Goal: Information Seeking & Learning: Learn about a topic

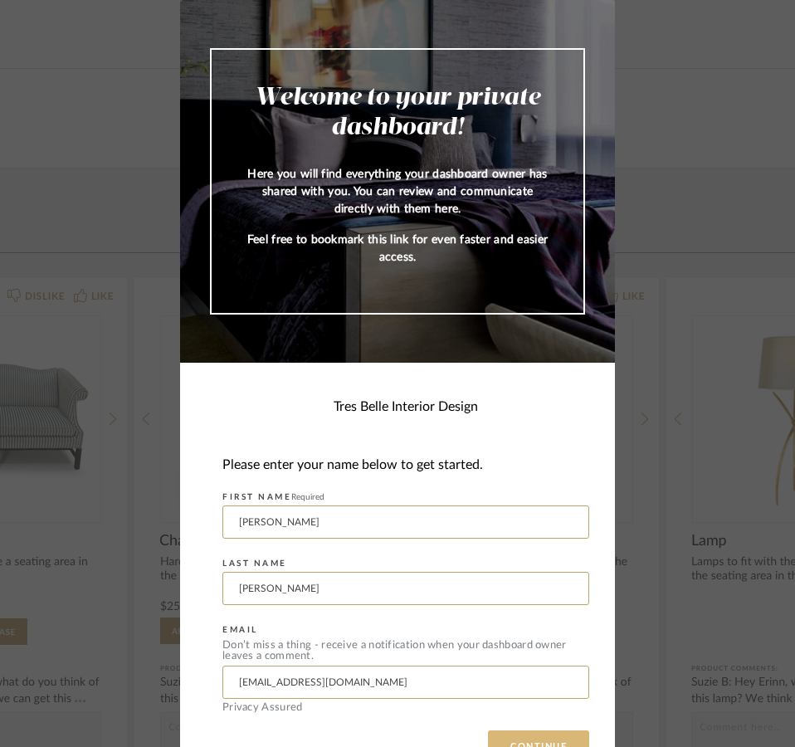
click at [517, 735] on button "CONTINUE" at bounding box center [538, 746] width 101 height 33
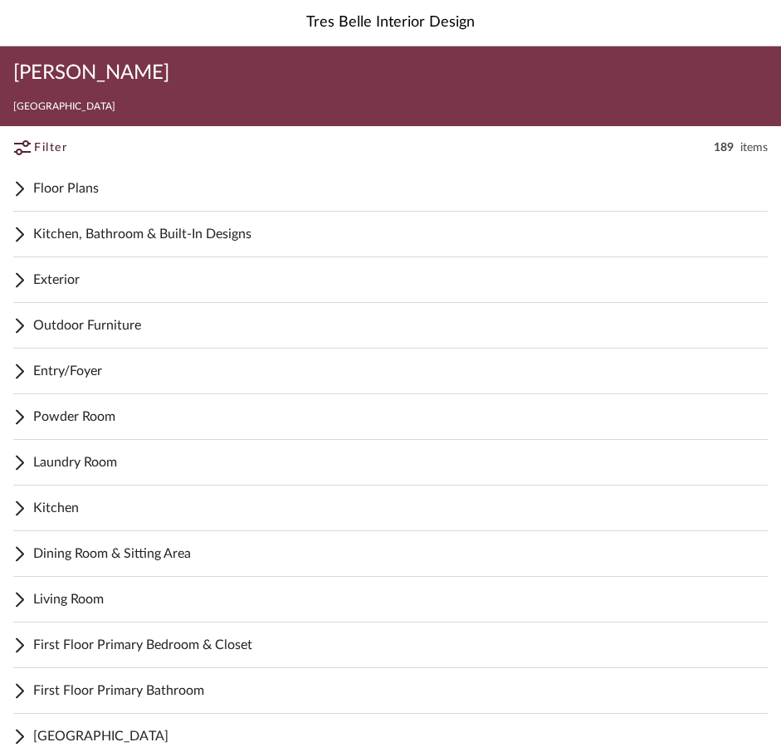
click at [55, 188] on span "Floor Plans" at bounding box center [400, 188] width 734 height 20
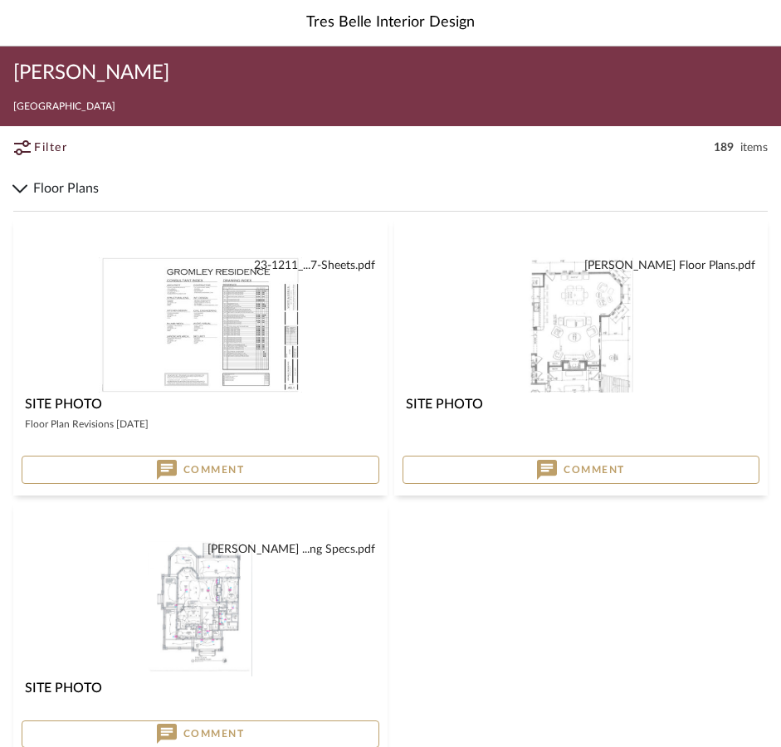
click at [589, 332] on img "0" at bounding box center [581, 324] width 105 height 135
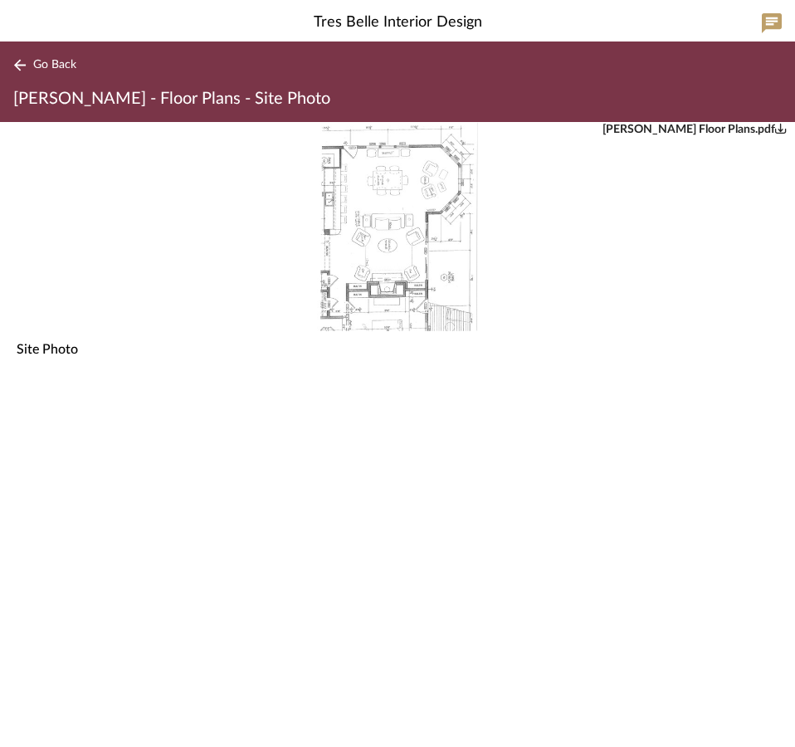
click at [778, 130] on icon "0" at bounding box center [781, 128] width 12 height 12
click at [14, 62] on icon at bounding box center [19, 65] width 13 height 12
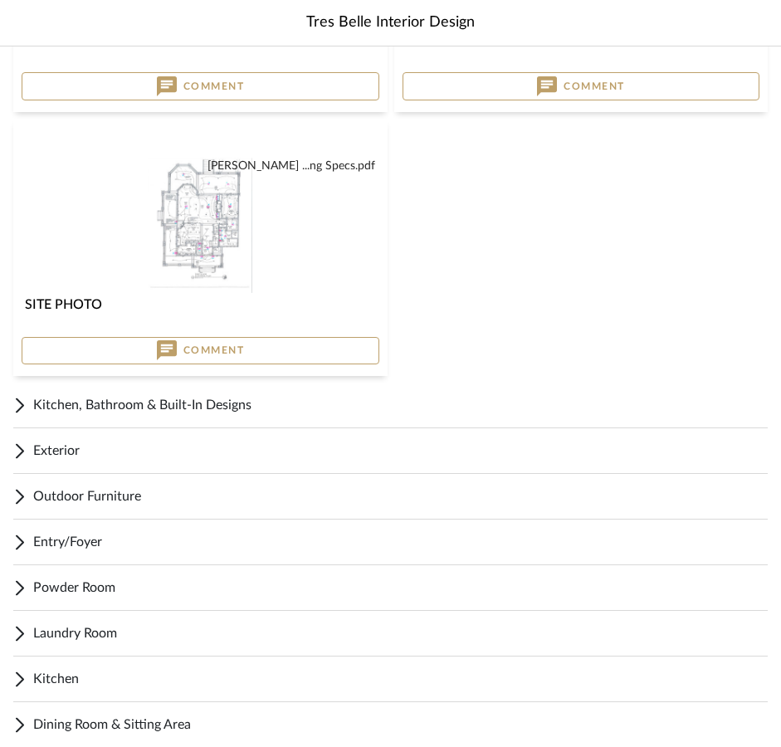
scroll to position [393, 0]
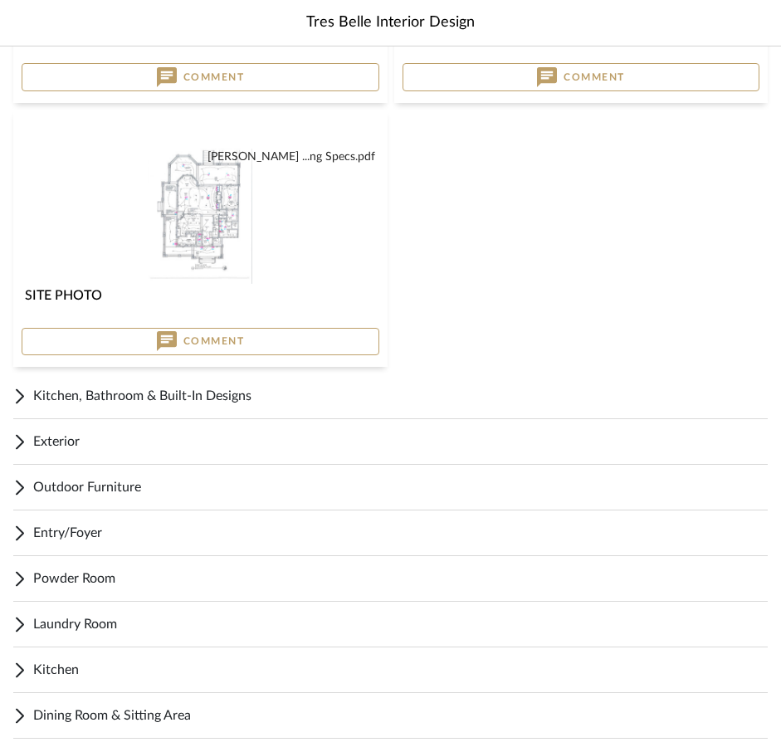
click at [137, 396] on span "Kitchen, Bathroom & Built-In Designs" at bounding box center [400, 396] width 734 height 20
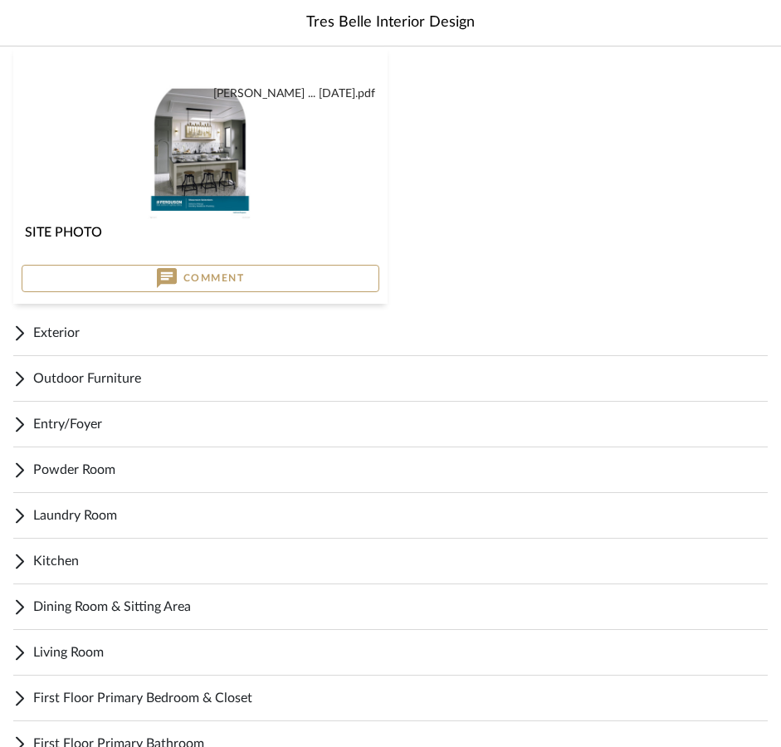
scroll to position [1046, 0]
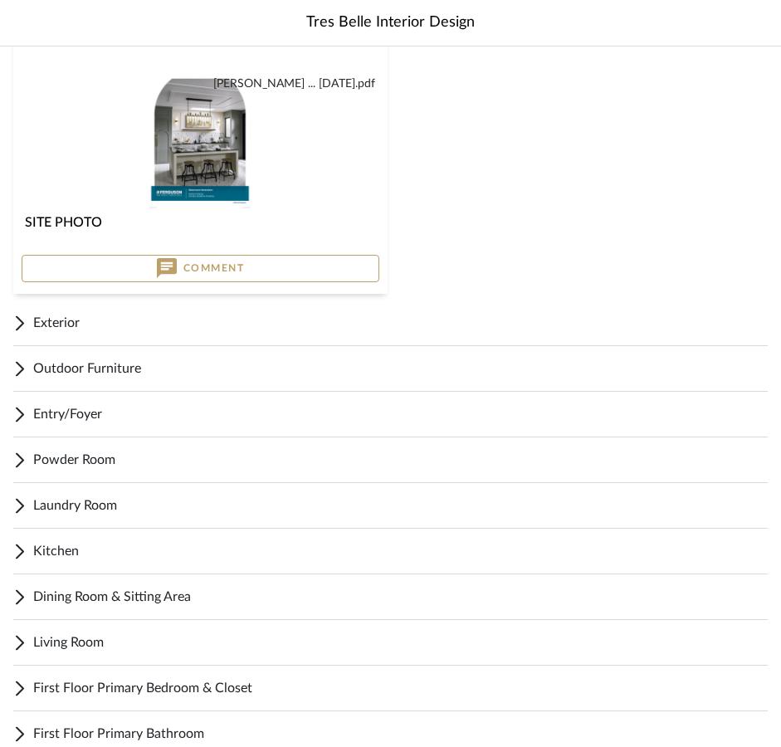
click at [81, 324] on span "Exterior" at bounding box center [400, 323] width 734 height 20
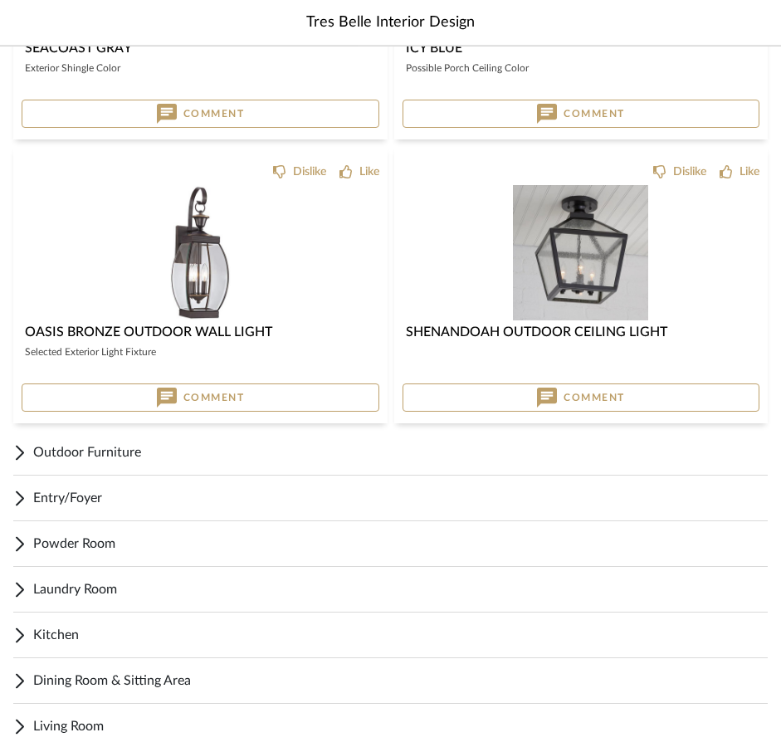
scroll to position [2208, 0]
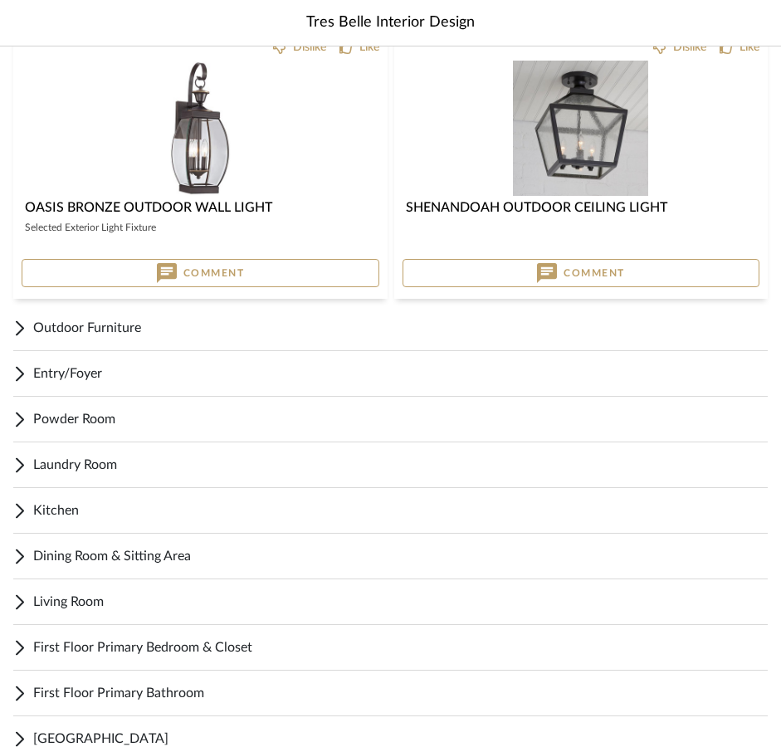
click at [89, 365] on span "Entry/Foyer" at bounding box center [400, 373] width 734 height 20
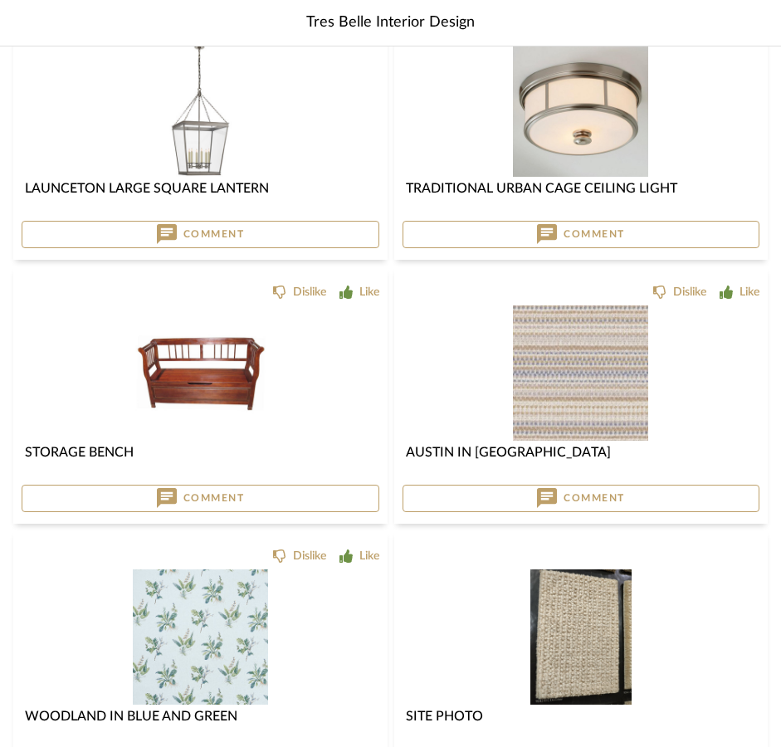
scroll to position [2898, 0]
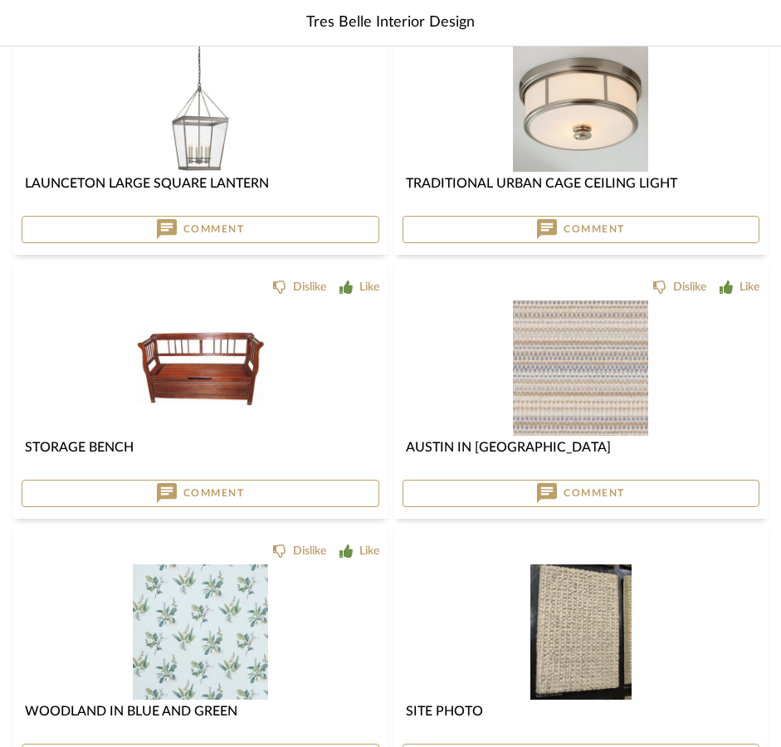
click at [212, 351] on img "0" at bounding box center [200, 367] width 135 height 135
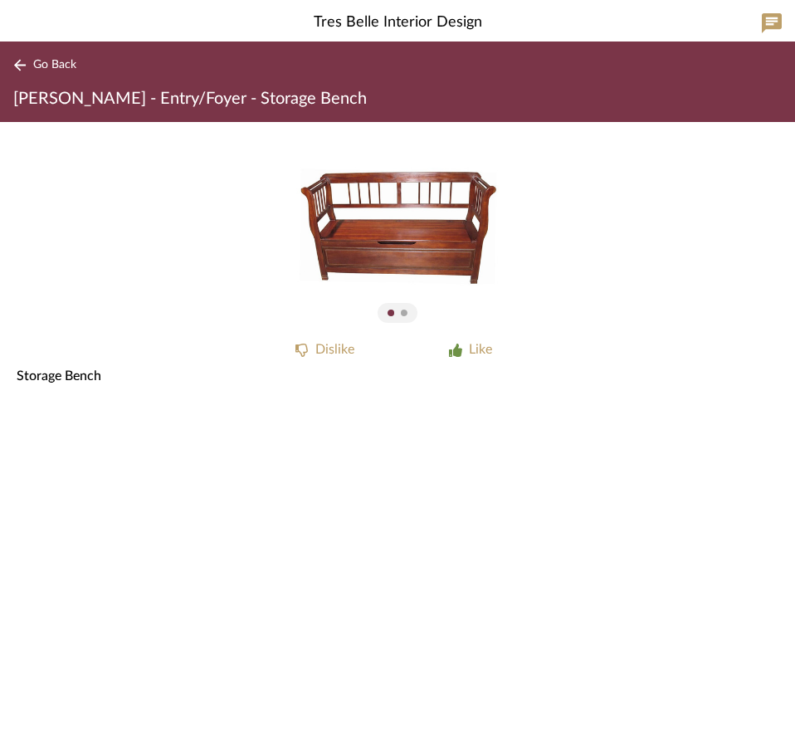
click at [16, 63] on icon at bounding box center [19, 65] width 13 height 12
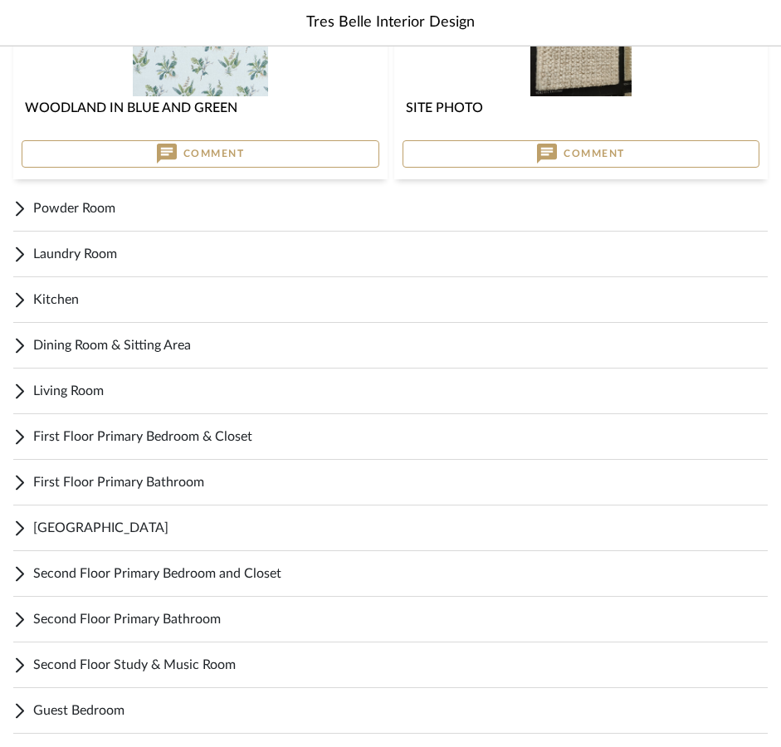
scroll to position [3570, 0]
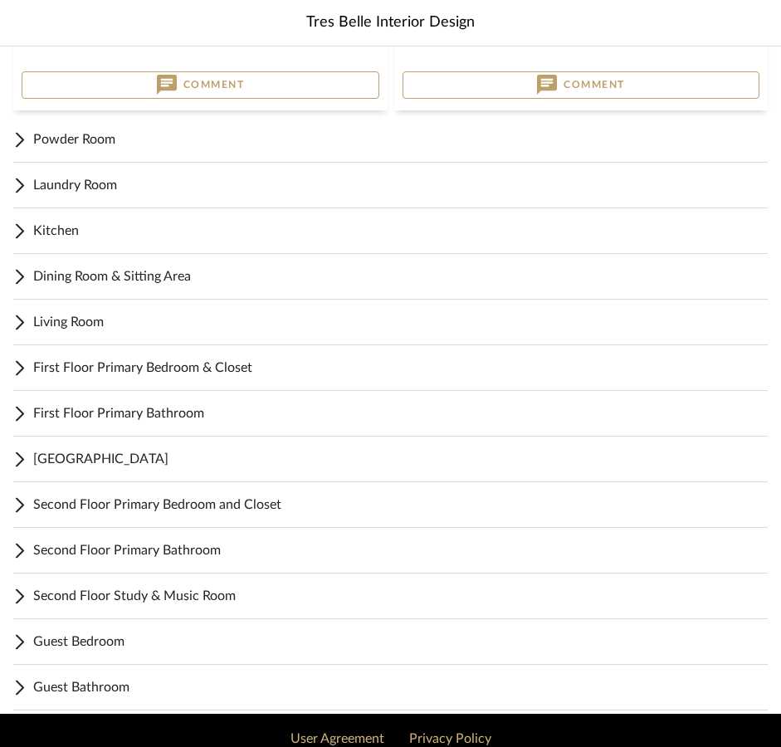
click at [61, 140] on span "Powder Room" at bounding box center [400, 139] width 734 height 20
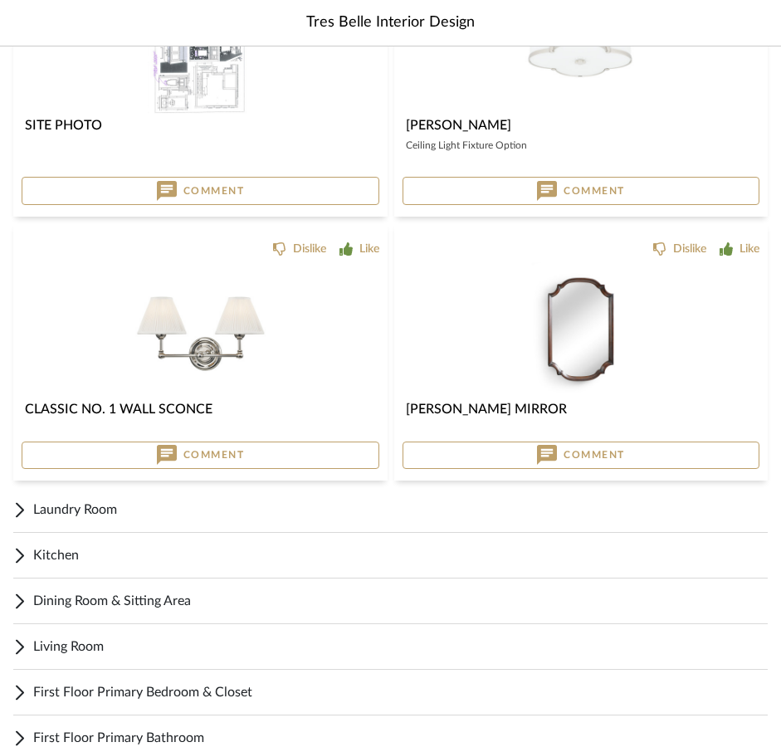
scroll to position [4473, 0]
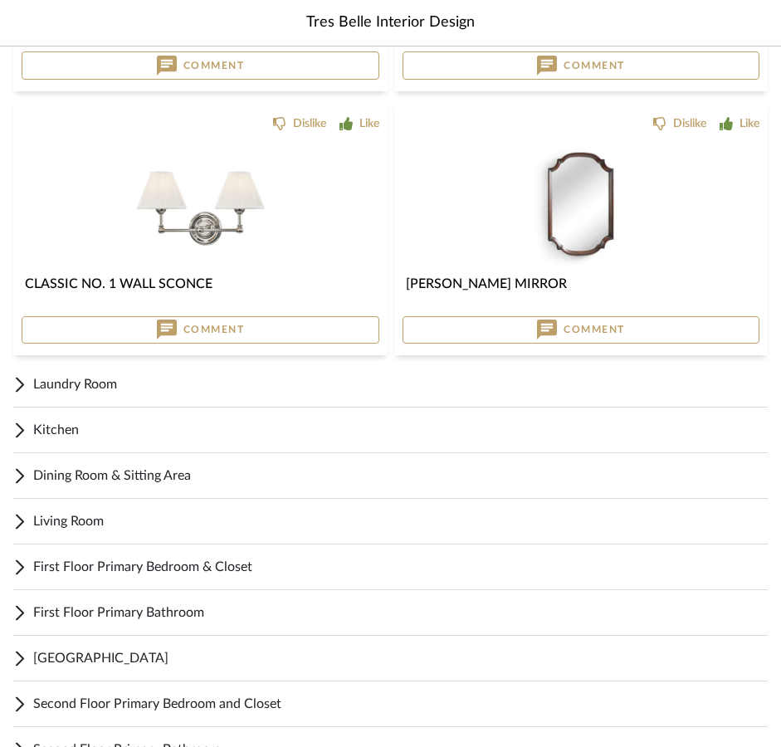
click at [75, 376] on span "Laundry Room" at bounding box center [400, 384] width 734 height 20
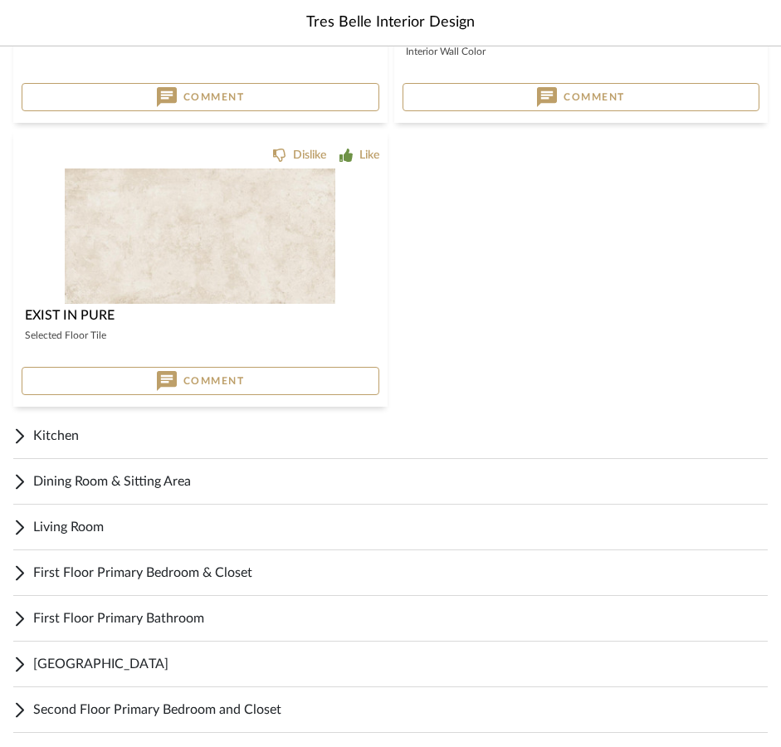
scroll to position [5145, 0]
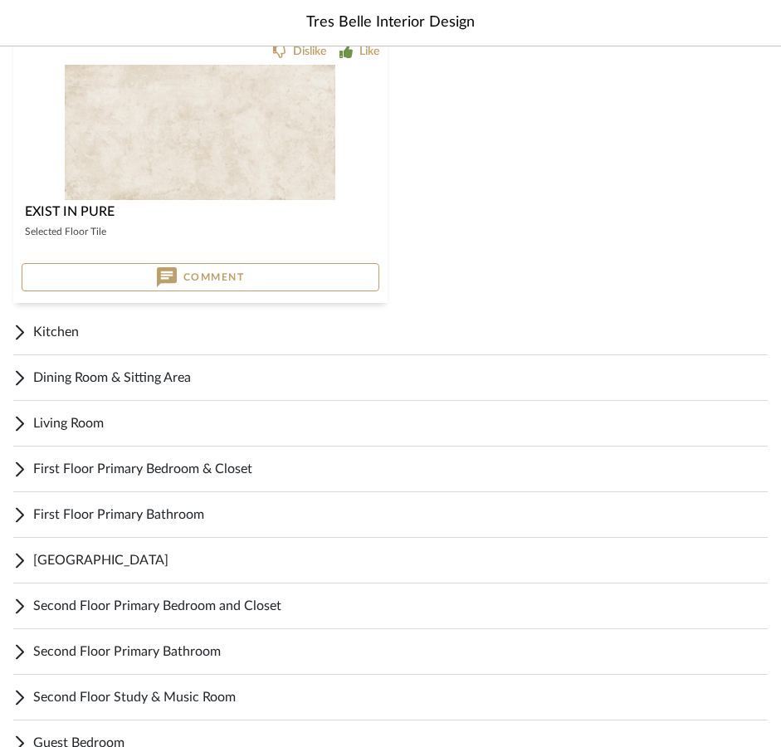
click at [48, 337] on span "Kitchen" at bounding box center [400, 332] width 734 height 20
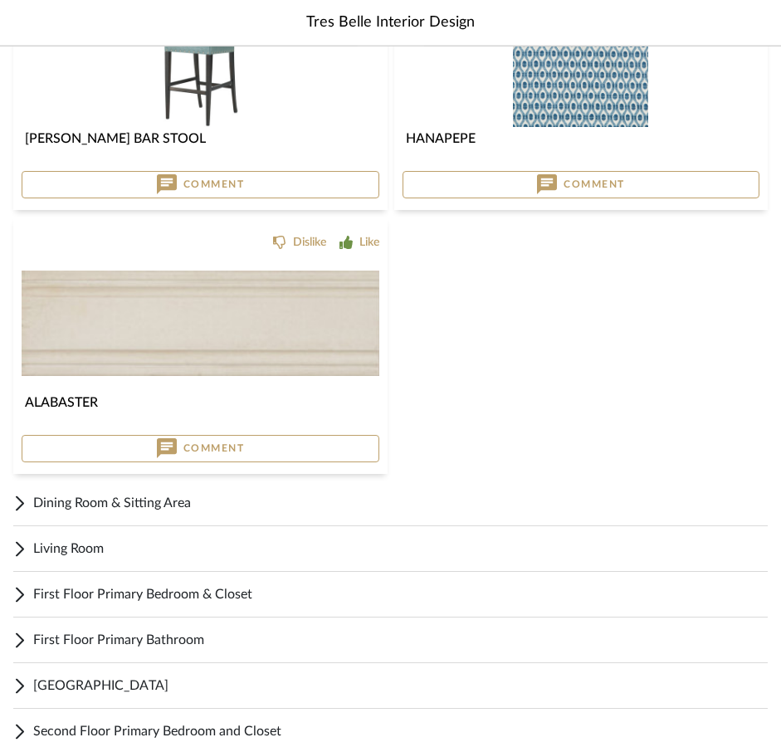
scroll to position [6971, 0]
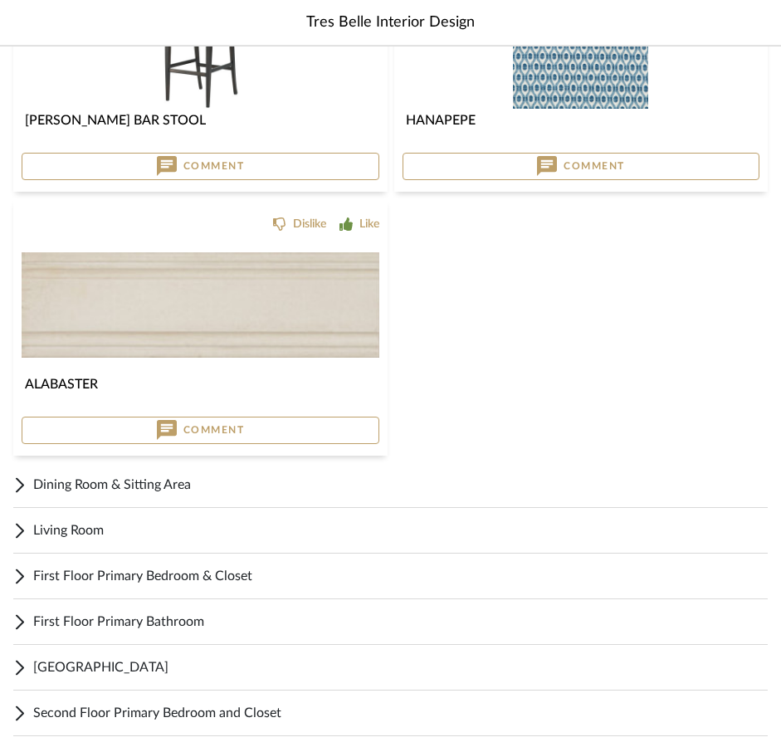
click at [148, 487] on span "Dining Room & Sitting Area" at bounding box center [400, 485] width 734 height 20
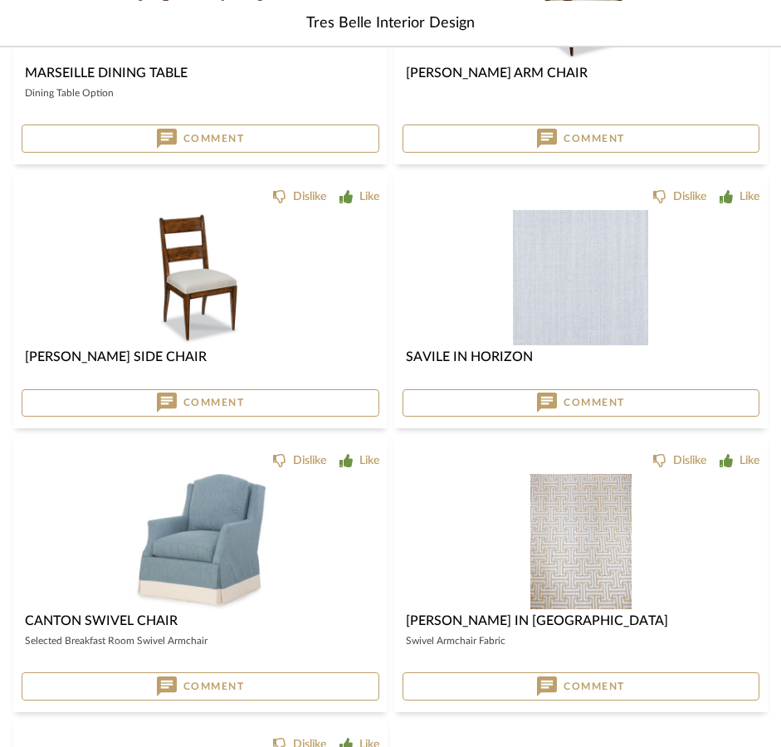
scroll to position [8749, 0]
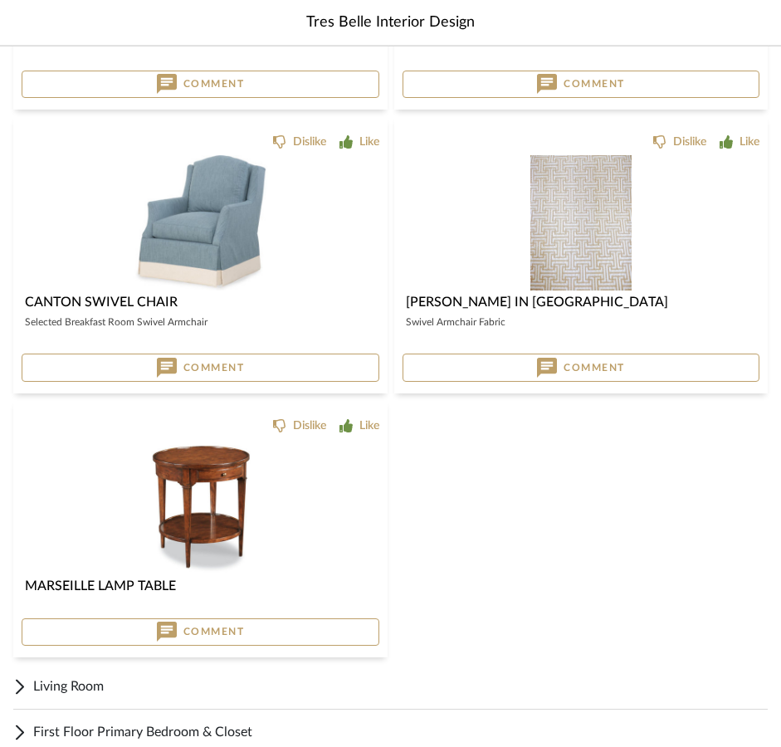
click at [69, 683] on span "Living Room" at bounding box center [400, 686] width 734 height 20
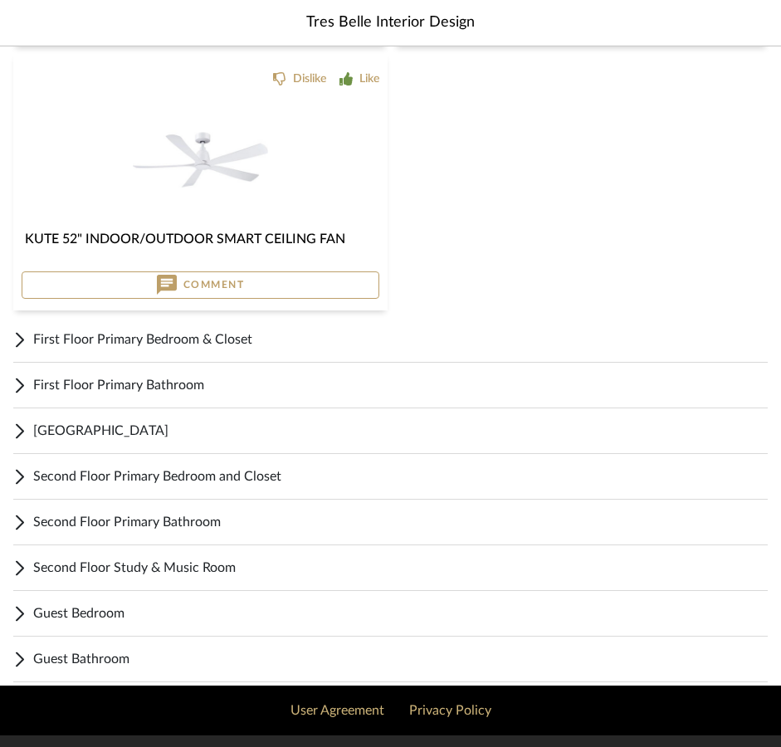
scroll to position [12165, 0]
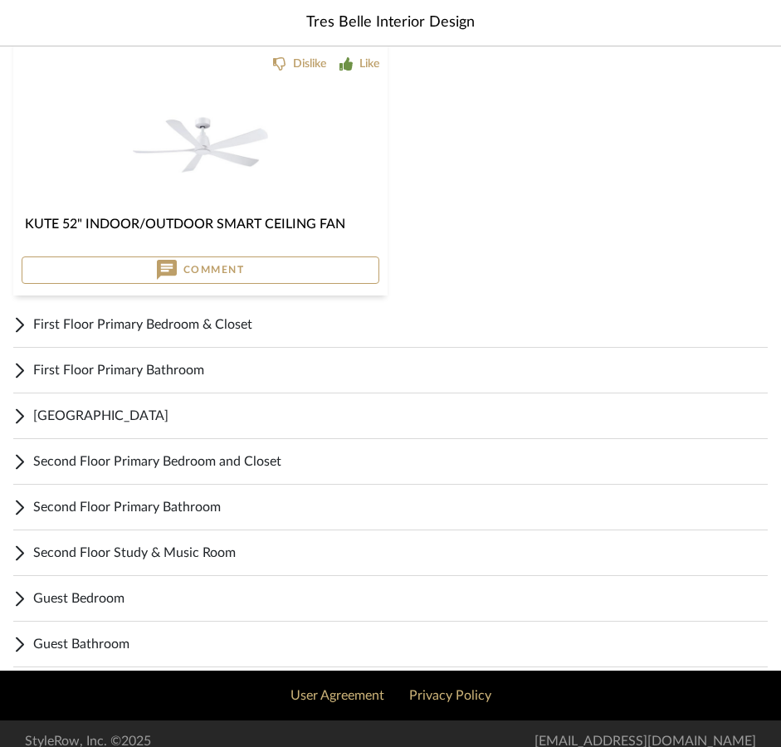
click at [104, 326] on span "First Floor Primary Bedroom & Closet" at bounding box center [400, 325] width 734 height 20
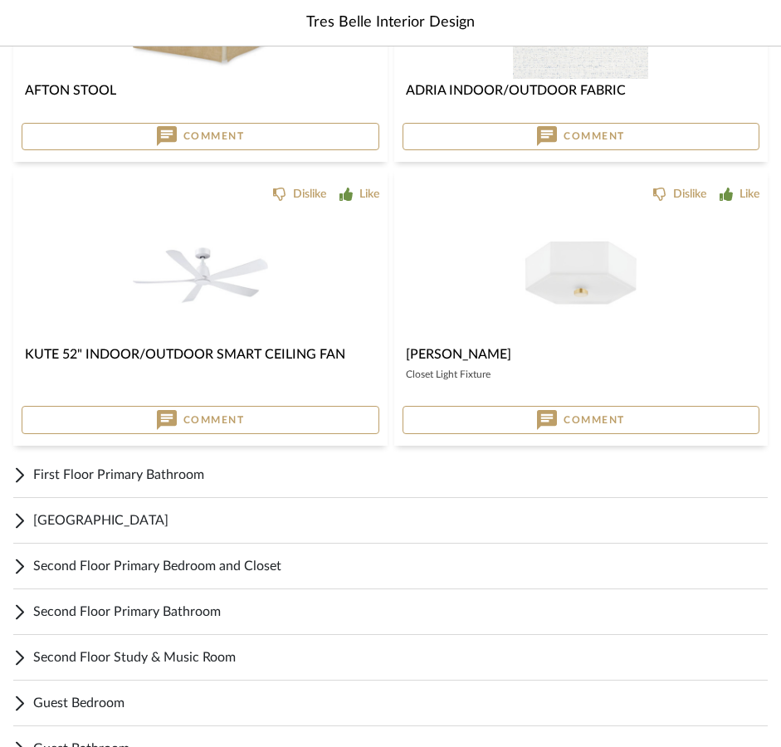
scroll to position [14094, 0]
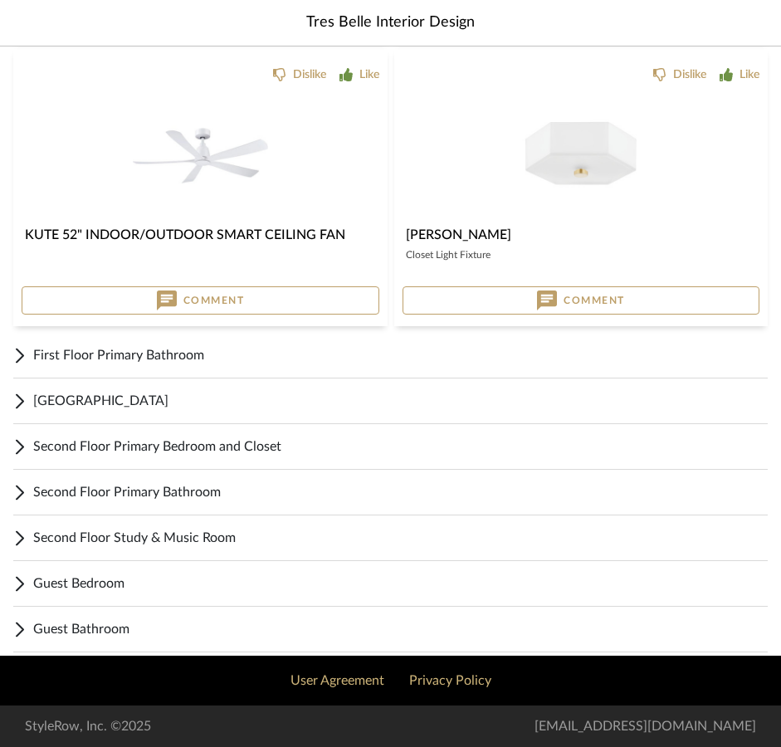
click at [115, 399] on span "[GEOGRAPHIC_DATA]" at bounding box center [400, 401] width 734 height 20
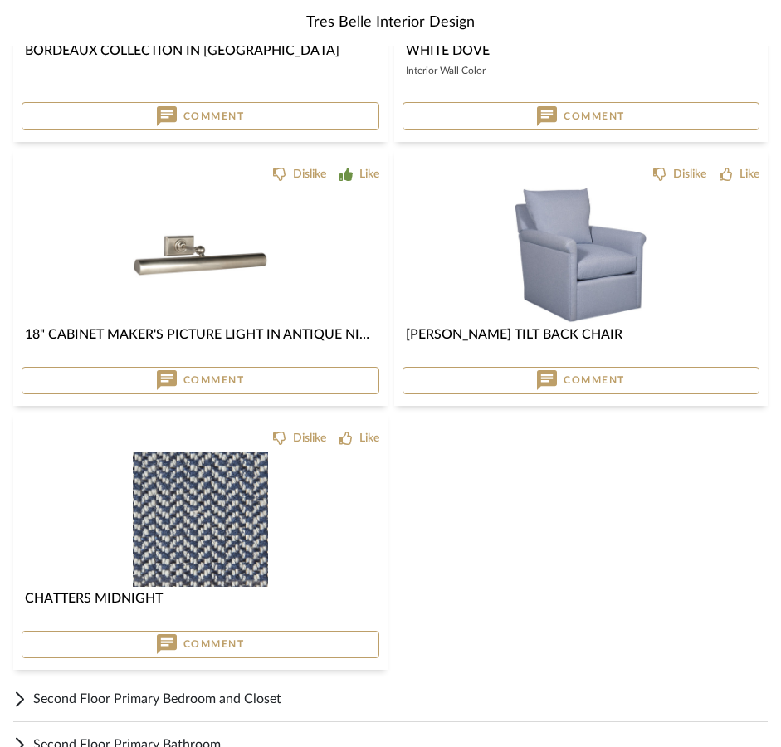
scroll to position [14695, 0]
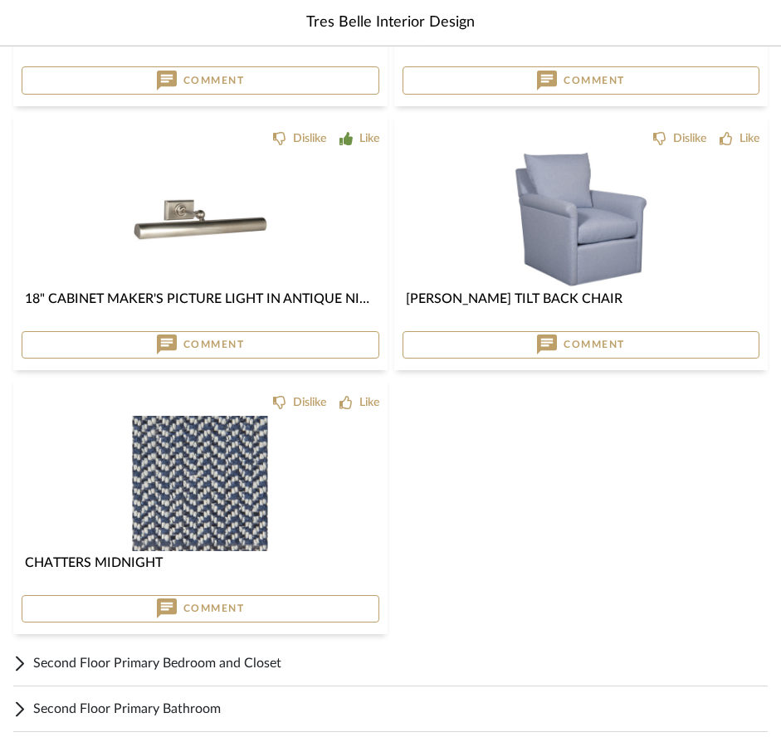
click at [144, 658] on span "Second Floor Primary Bedroom and Closet" at bounding box center [400, 663] width 734 height 20
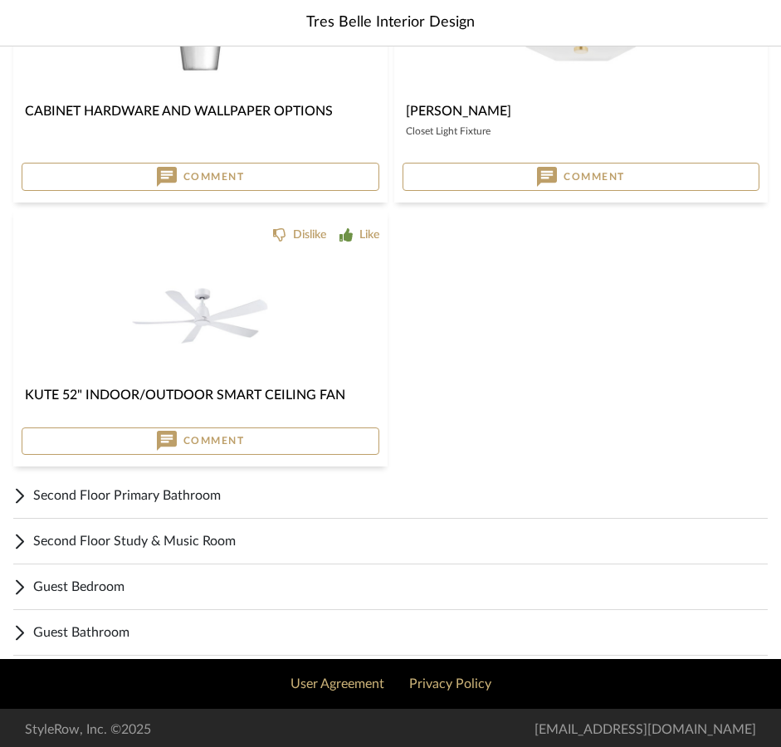
scroll to position [18145, 0]
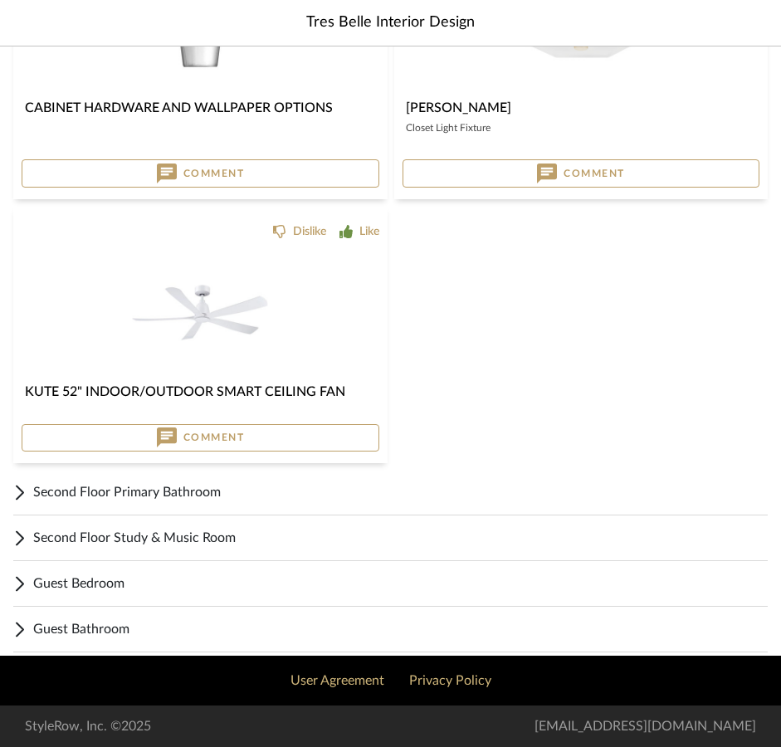
click at [168, 494] on span "Second Floor Primary Bathroom" at bounding box center [400, 492] width 734 height 20
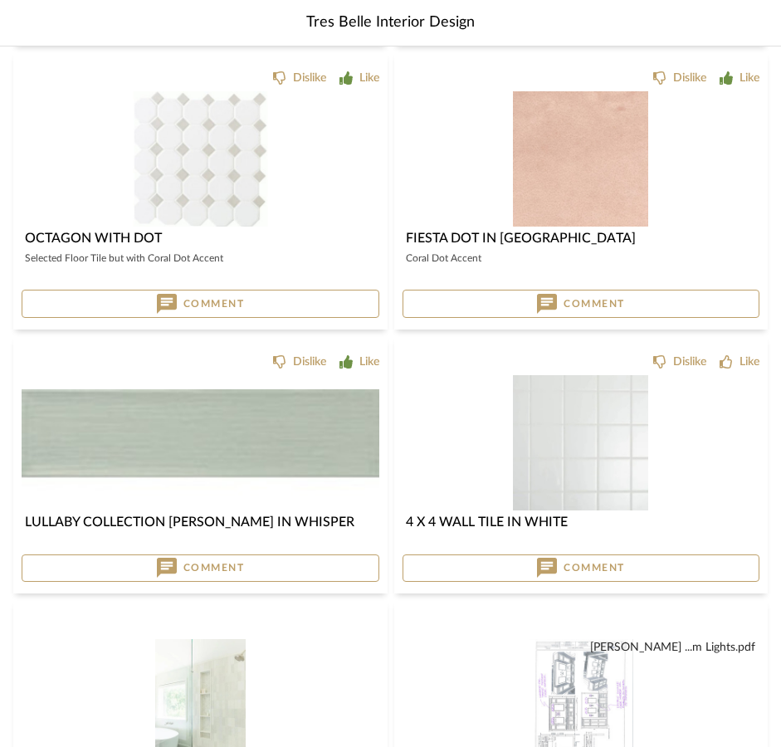
scroll to position [19175, 0]
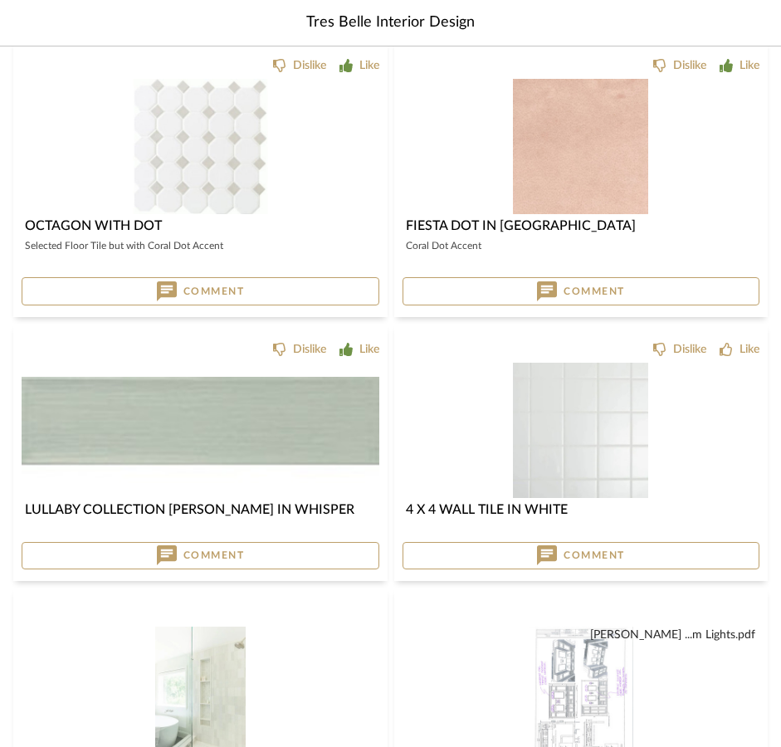
click at [417, 673] on div "[PERSON_NAME] ...m Lights.pdf" at bounding box center [581, 694] width 358 height 135
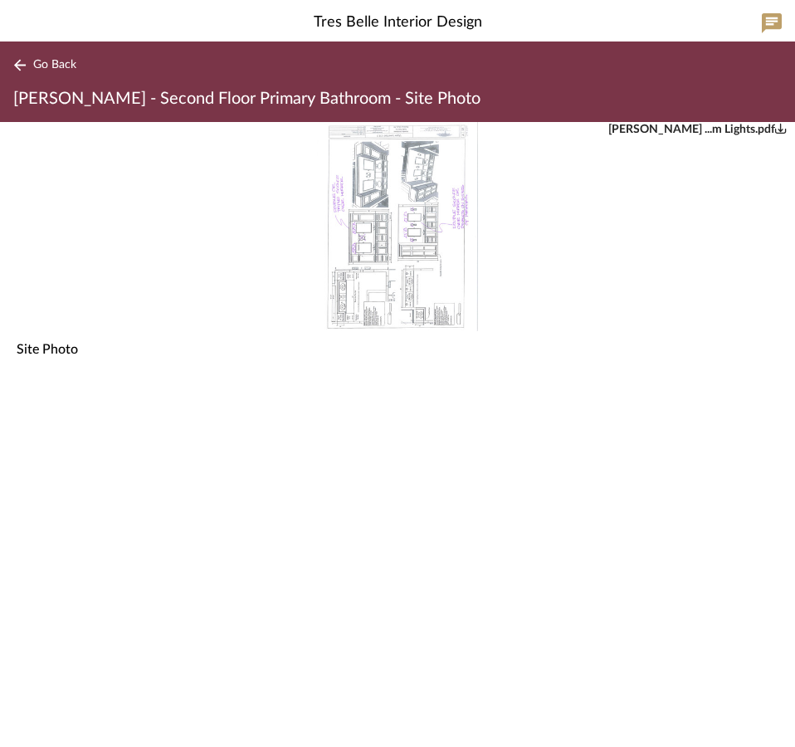
click at [12, 66] on div "Go Back [PERSON_NAME] - Second Floor Primary Bathroom - Site Photo" at bounding box center [397, 81] width 795 height 80
click at [20, 62] on icon at bounding box center [19, 65] width 13 height 12
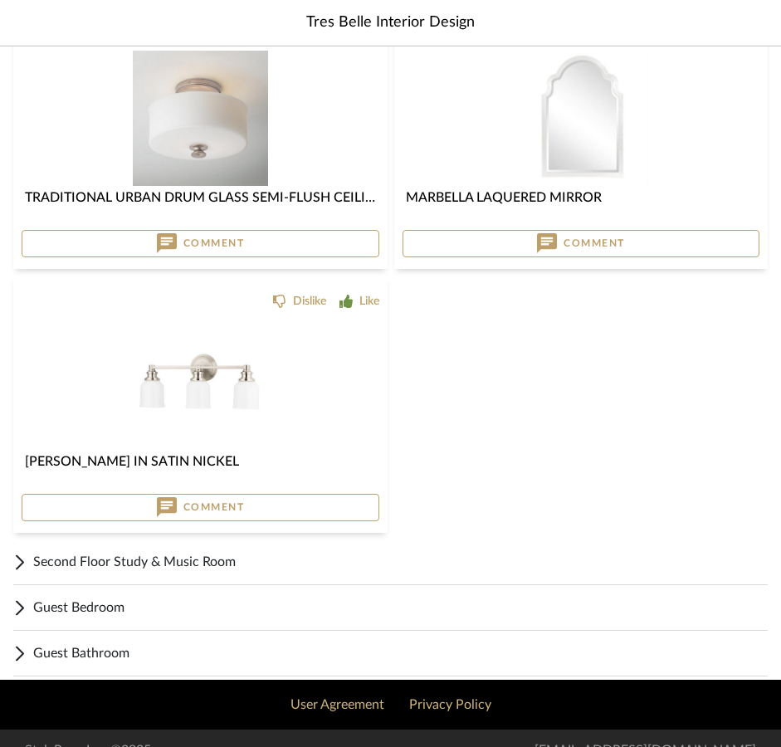
scroll to position [20039, 0]
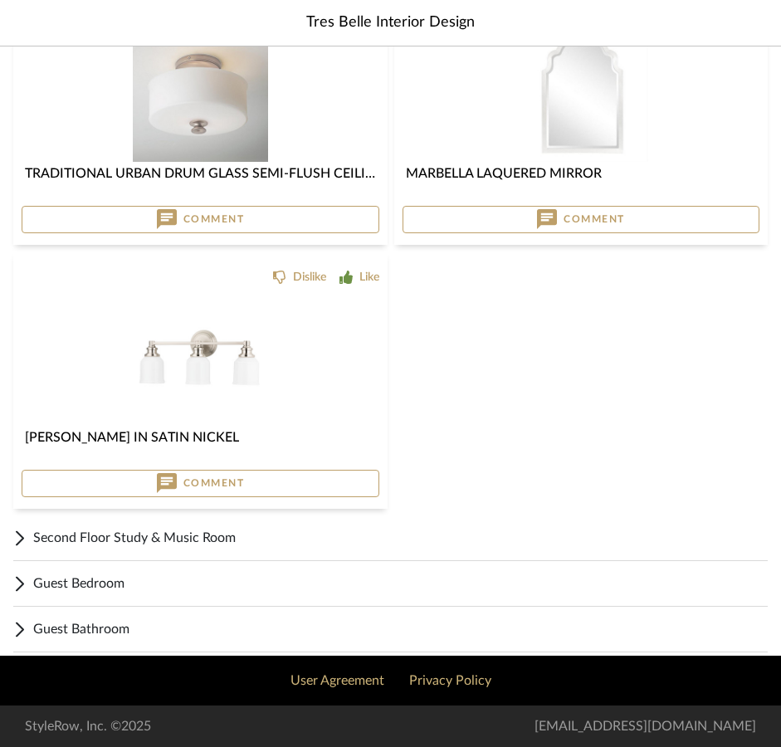
click at [124, 542] on span "Second Floor Study & Music Room" at bounding box center [400, 538] width 734 height 20
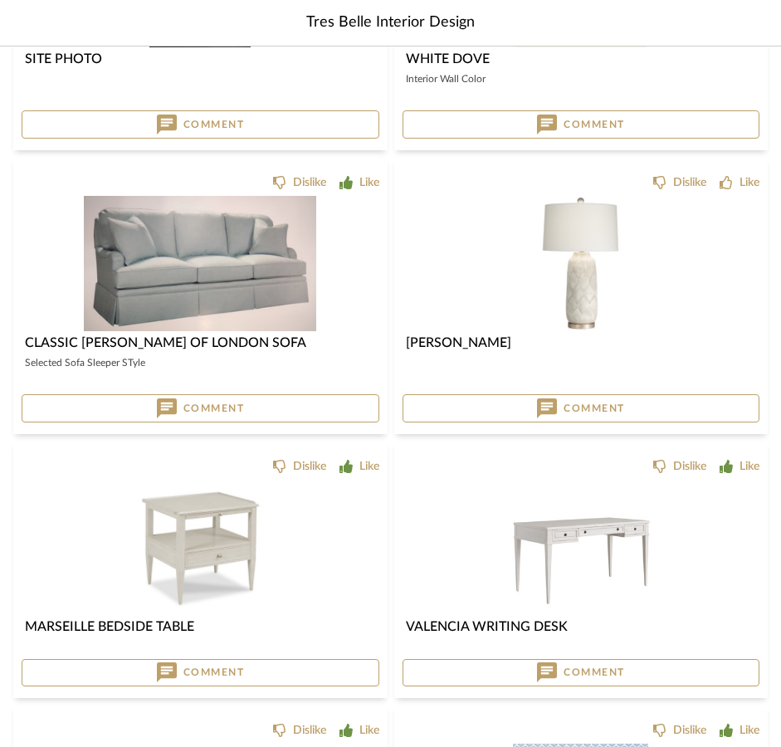
scroll to position [21049, 0]
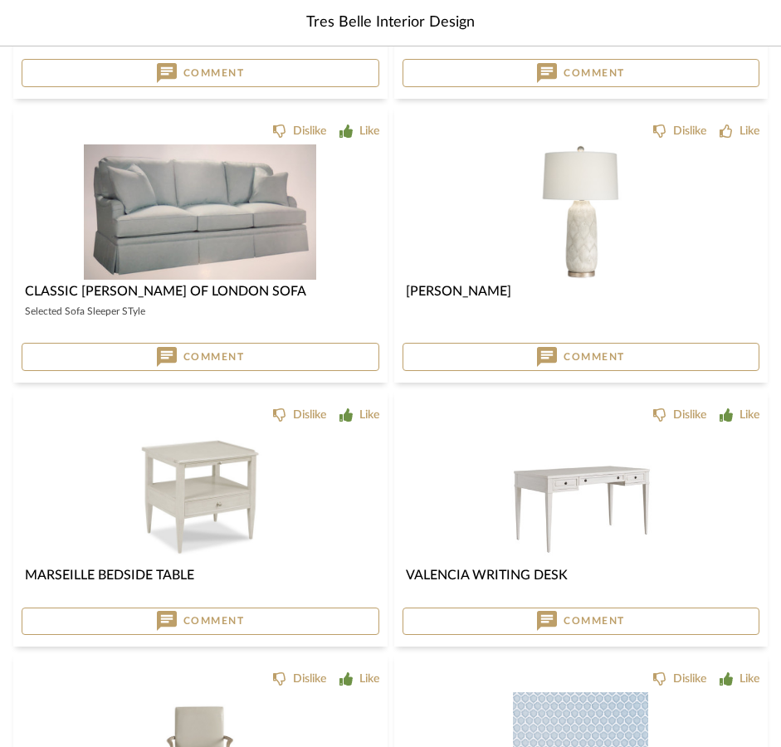
click at [583, 259] on img "0" at bounding box center [580, 211] width 135 height 135
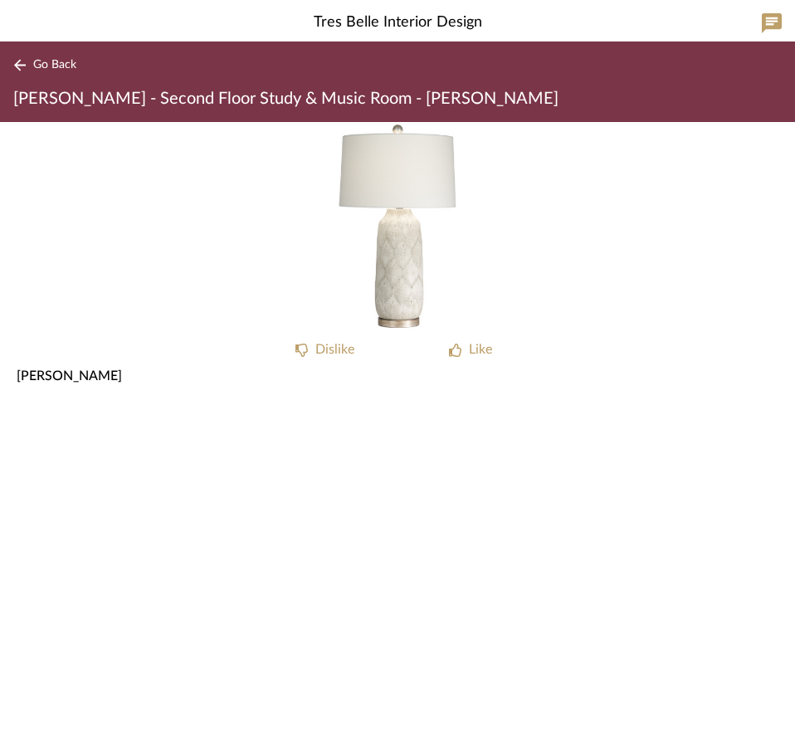
click at [10, 63] on div "Go Back [PERSON_NAME] - Second Floor Study & Music Room - [PERSON_NAME]" at bounding box center [397, 81] width 795 height 80
click at [23, 65] on icon at bounding box center [20, 65] width 12 height 12
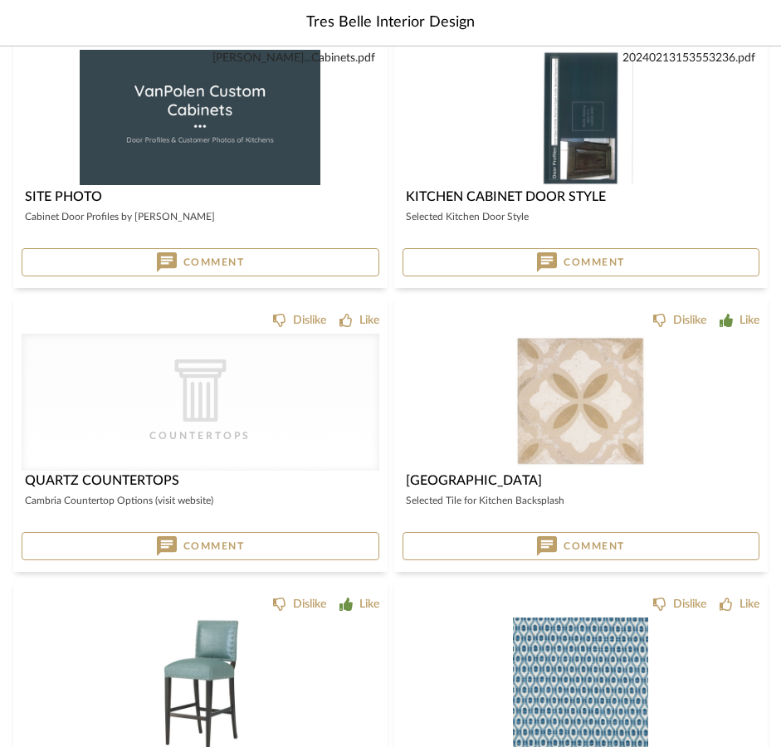
scroll to position [6586, 0]
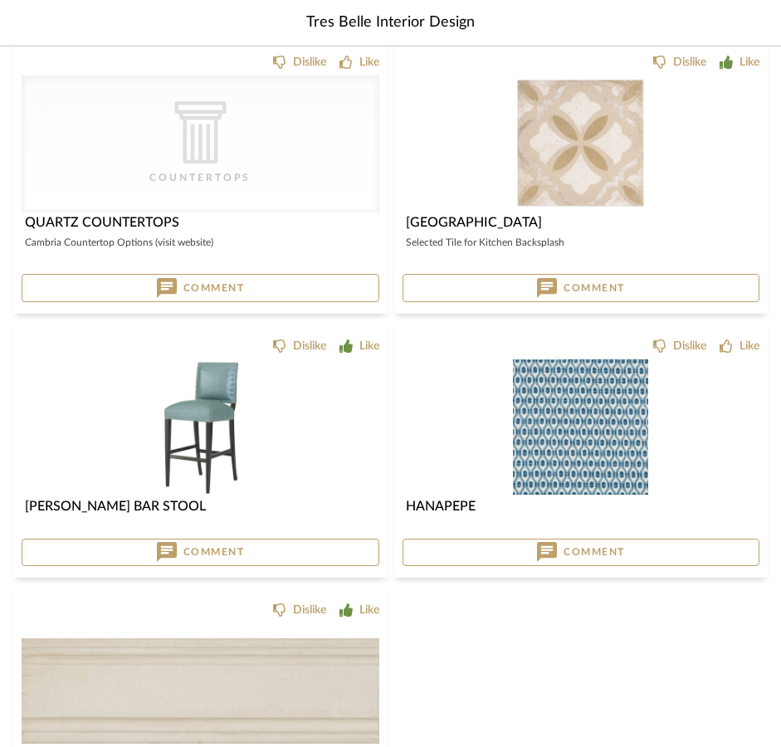
click at [213, 438] on img "0" at bounding box center [200, 426] width 135 height 135
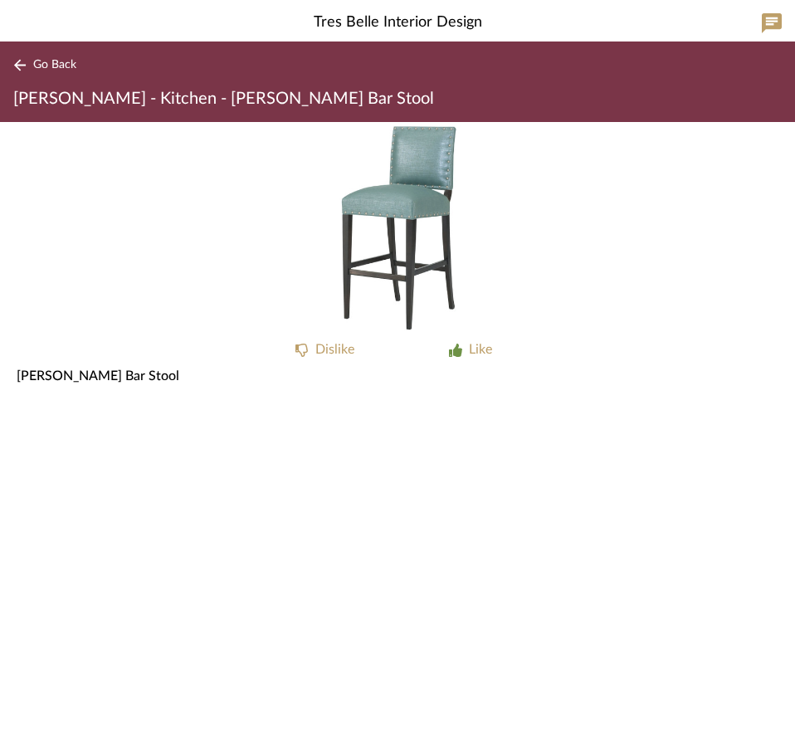
click at [18, 63] on icon at bounding box center [19, 65] width 13 height 12
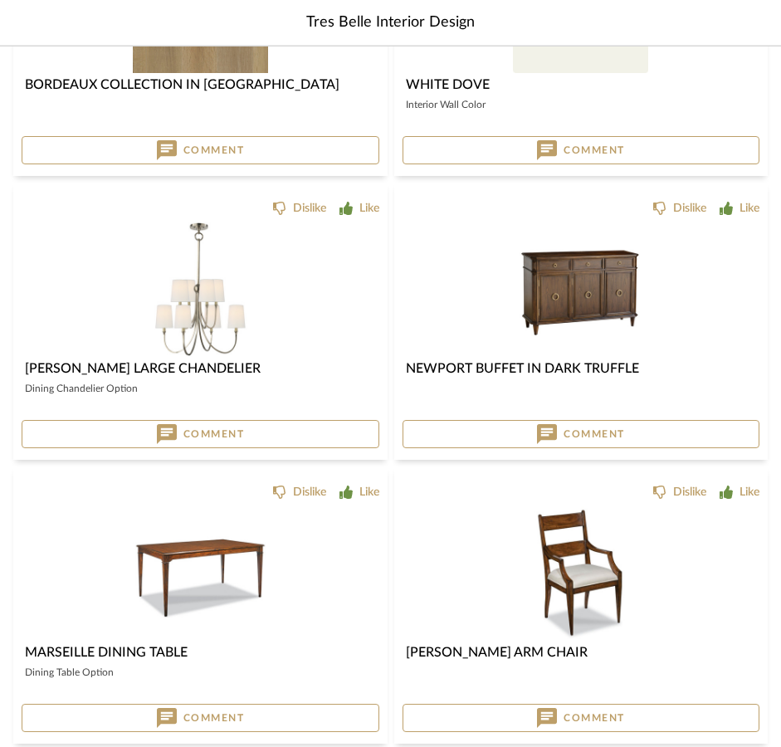
scroll to position [7929, 0]
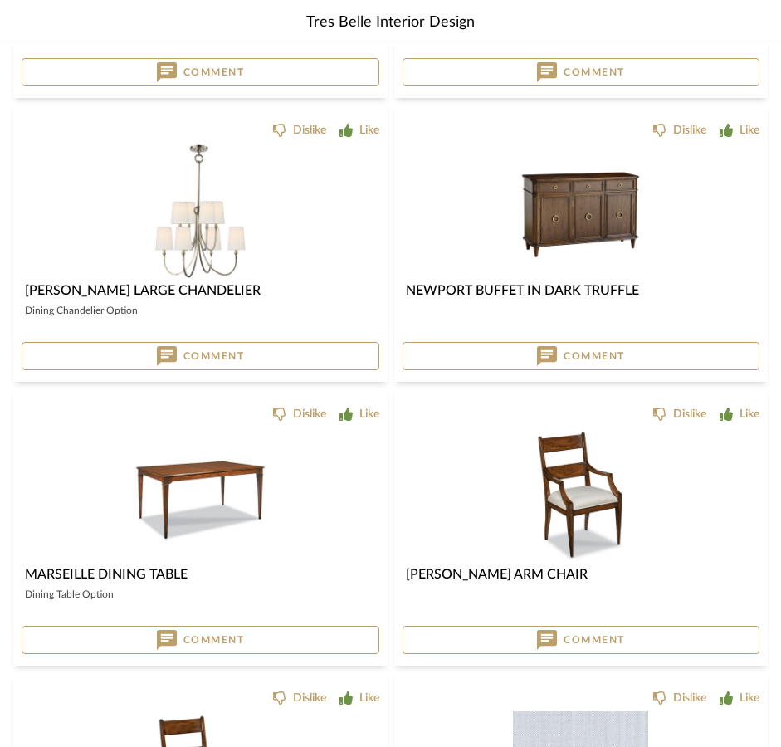
click at [597, 212] on img "0" at bounding box center [580, 211] width 135 height 135
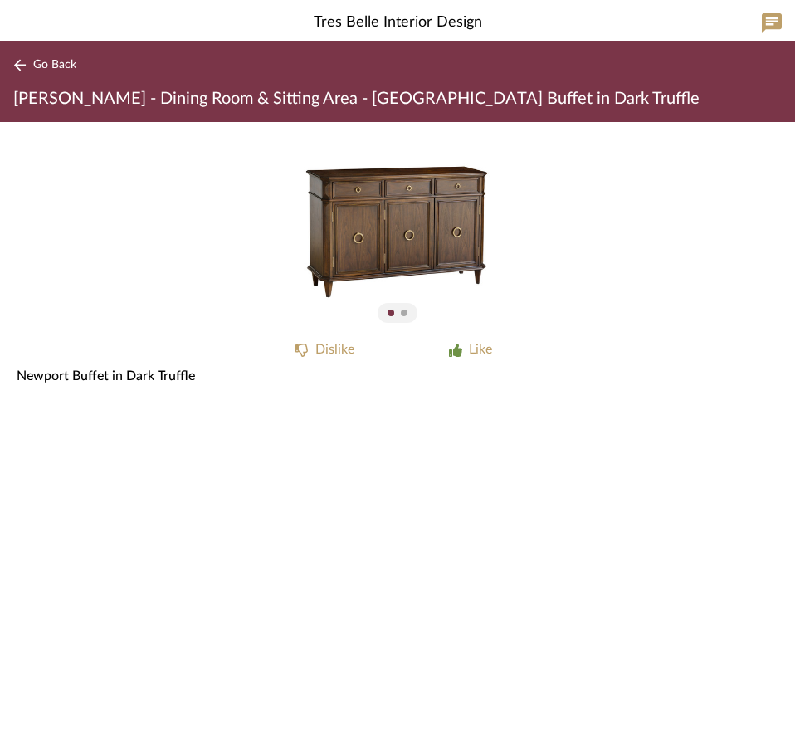
click at [406, 315] on div at bounding box center [404, 313] width 7 height 7
click at [14, 61] on icon at bounding box center [19, 65] width 13 height 12
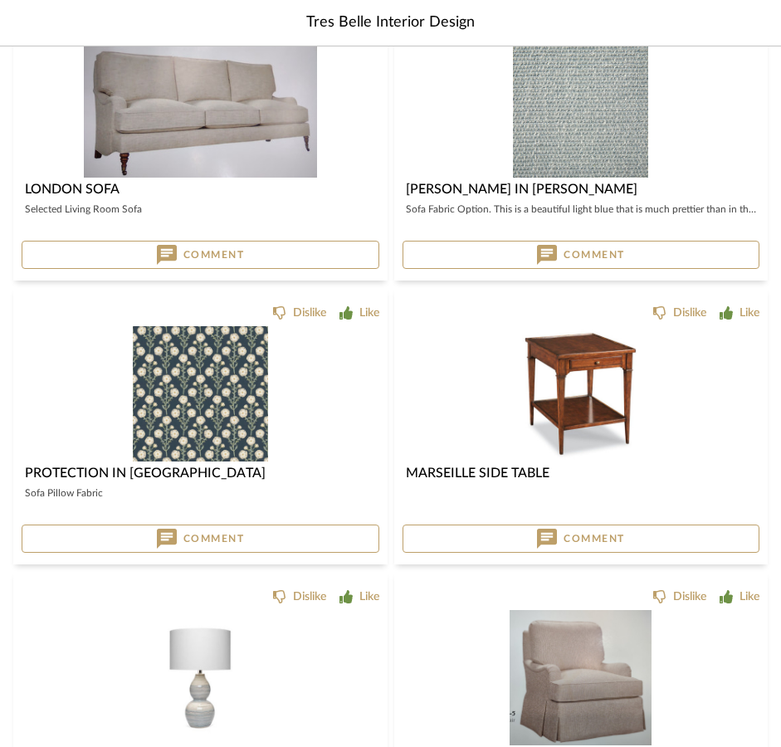
scroll to position [10614, 0]
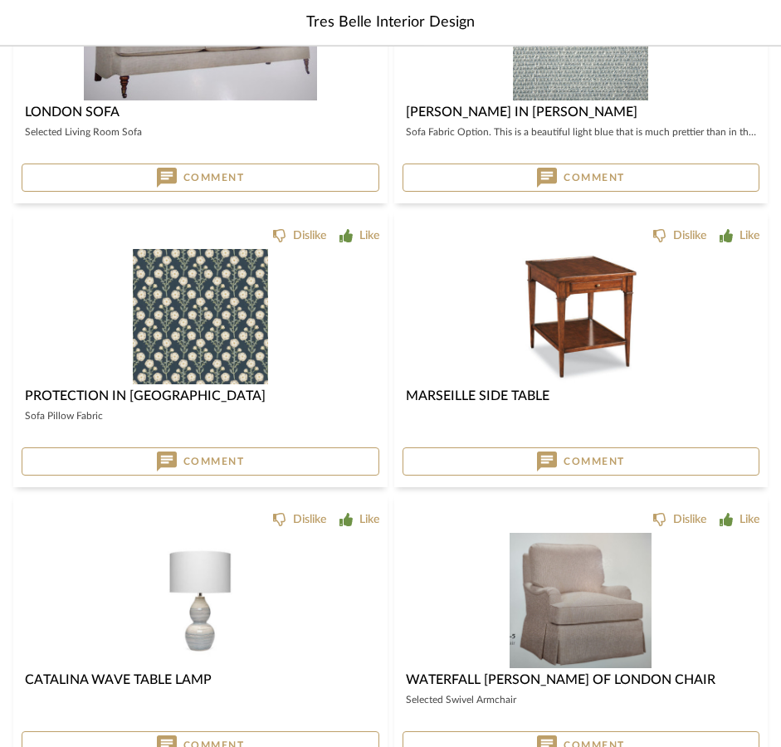
click at [544, 295] on img "0" at bounding box center [580, 316] width 135 height 135
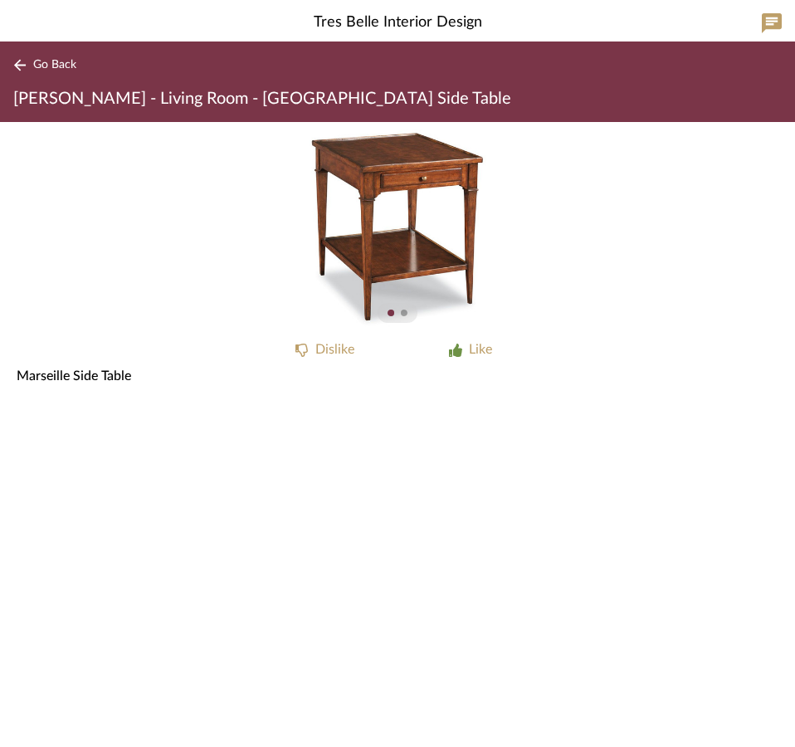
click at [297, 600] on div "Dislike Like Marseille Side Table" at bounding box center [397, 434] width 795 height 625
click at [17, 61] on icon at bounding box center [19, 65] width 13 height 12
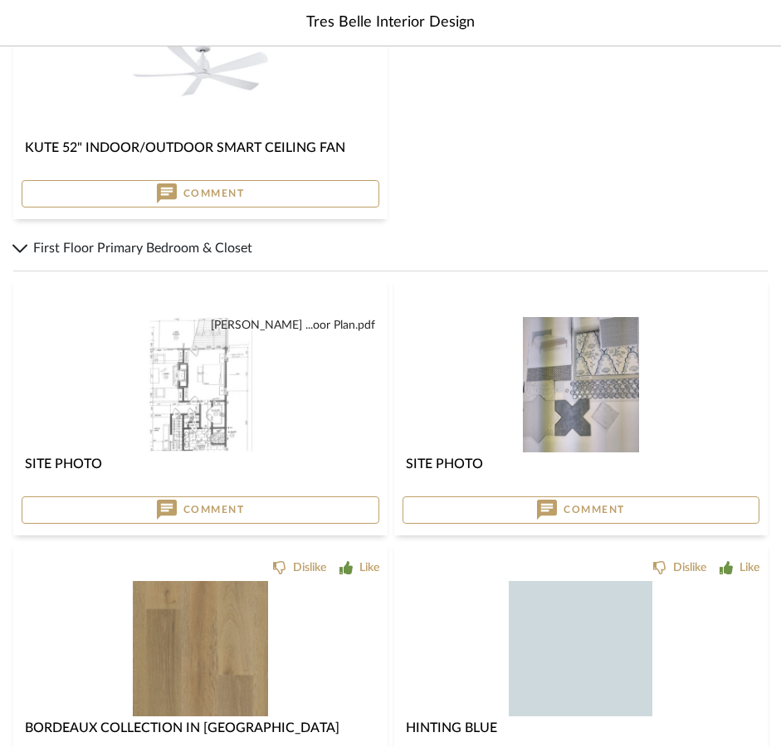
scroll to position [13017, 0]
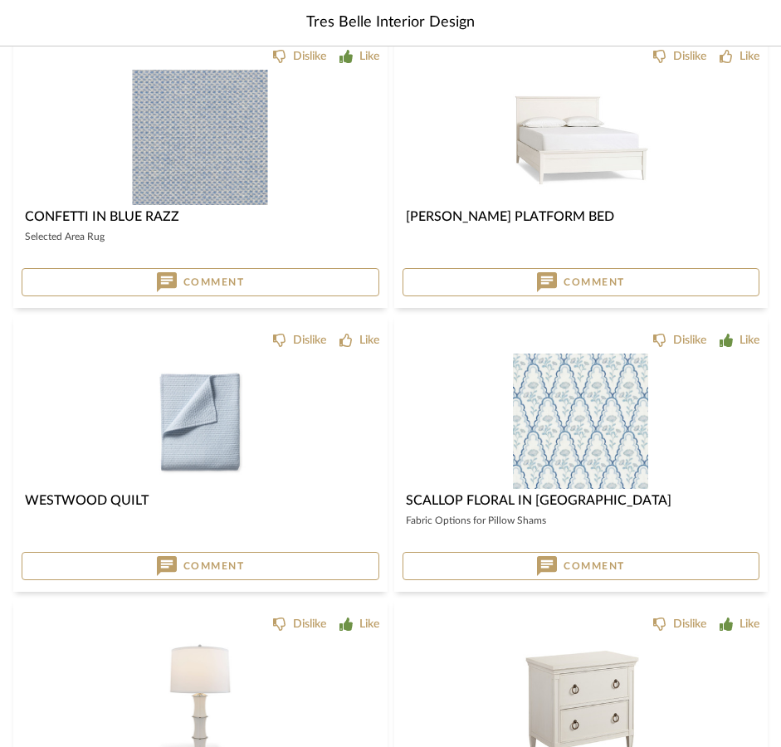
click at [577, 154] on img "0" at bounding box center [580, 137] width 150 height 135
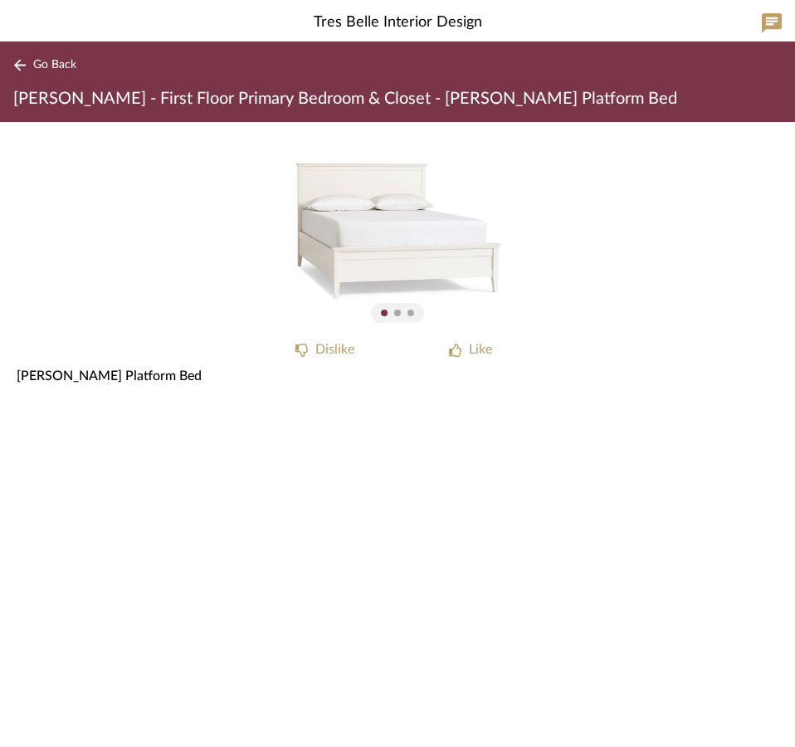
click at [397, 313] on div at bounding box center [397, 313] width 7 height 7
click at [134, 373] on div "[PERSON_NAME] Platform Bed" at bounding box center [397, 376] width 795 height 20
drag, startPoint x: 132, startPoint y: 374, endPoint x: 16, endPoint y: 369, distance: 116.3
click at [16, 369] on div "[PERSON_NAME] Platform Bed" at bounding box center [397, 376] width 795 height 20
copy span "[PERSON_NAME] Platform Bed"
